Goal: Navigation & Orientation: Find specific page/section

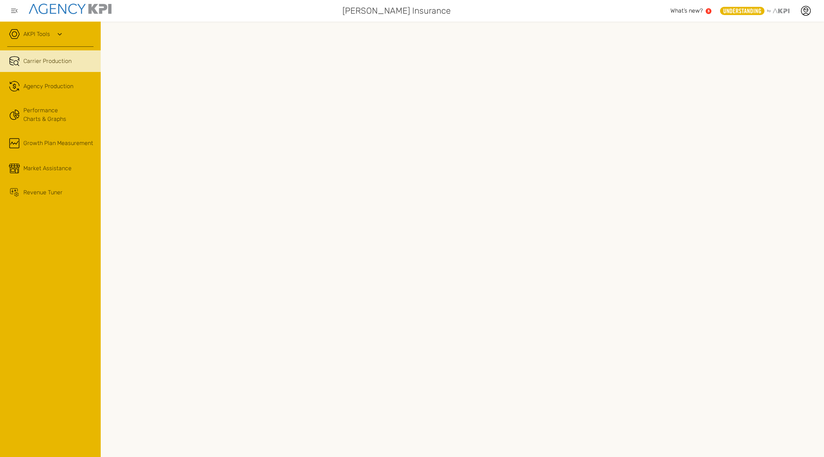
click at [57, 40] on div "AKPI Tools" at bounding box center [50, 38] width 86 height 18
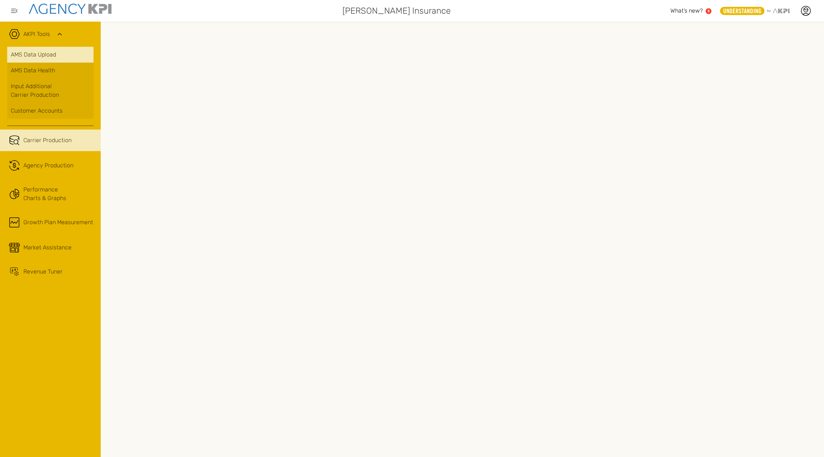
click at [47, 53] on link "AMS Data Upload" at bounding box center [50, 55] width 86 height 16
click at [40, 112] on div "Customer Accounts" at bounding box center [50, 110] width 79 height 9
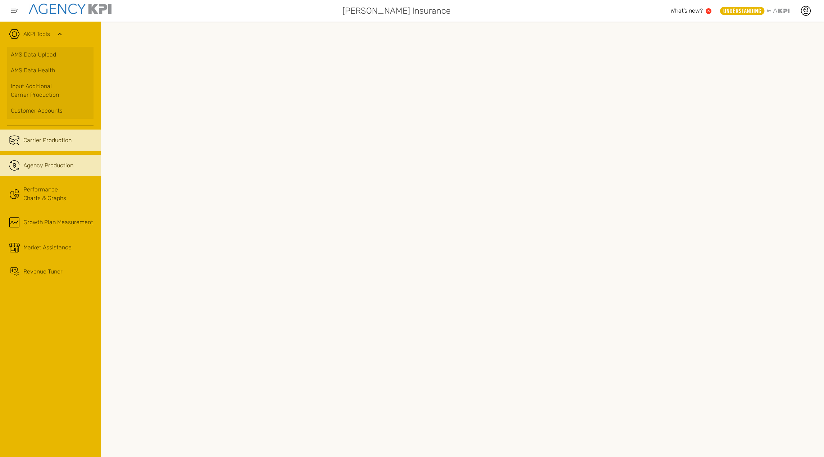
click at [26, 172] on link ".cls-1{fill:none;stroke:#221f20;stroke-linecap:round;stroke-linejoin:round;stro…" at bounding box center [50, 166] width 101 height 22
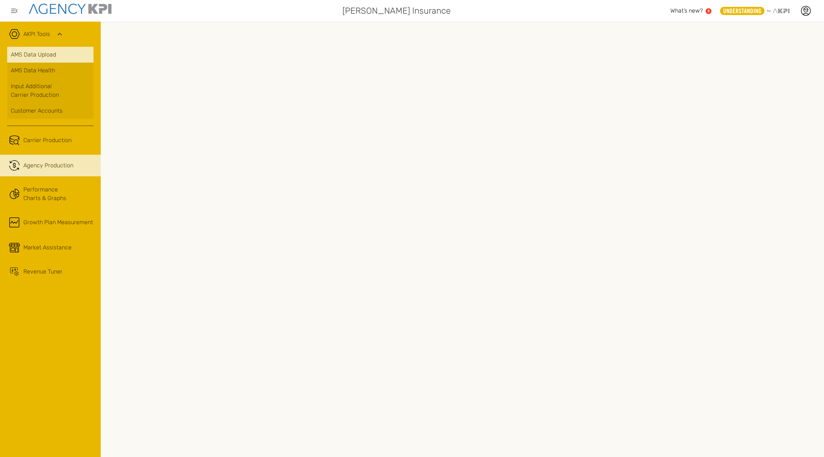
click at [23, 52] on link "AMS Data Upload" at bounding box center [50, 55] width 86 height 16
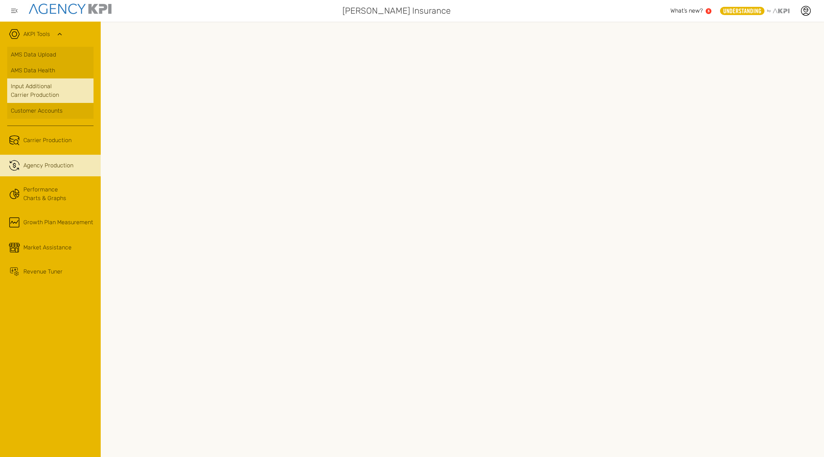
click at [35, 91] on link "Input Additional Carrier Production" at bounding box center [50, 90] width 86 height 24
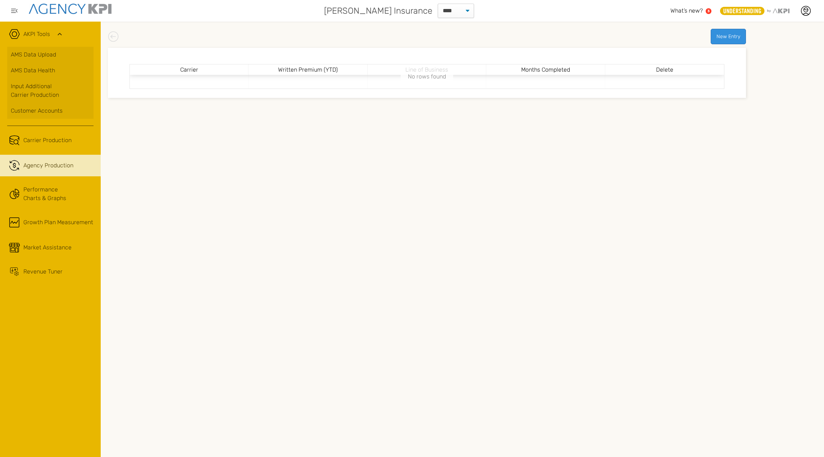
click at [43, 162] on span "Agency Production" at bounding box center [48, 165] width 50 height 9
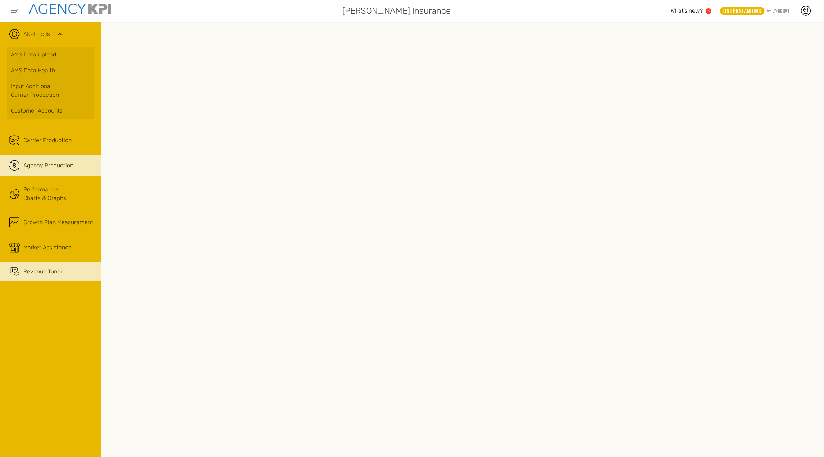
click at [43, 268] on span "Revenue Tuner" at bounding box center [42, 271] width 39 height 9
click at [44, 164] on span "Agency Production" at bounding box center [48, 165] width 50 height 9
